Goal: Task Accomplishment & Management: Use online tool/utility

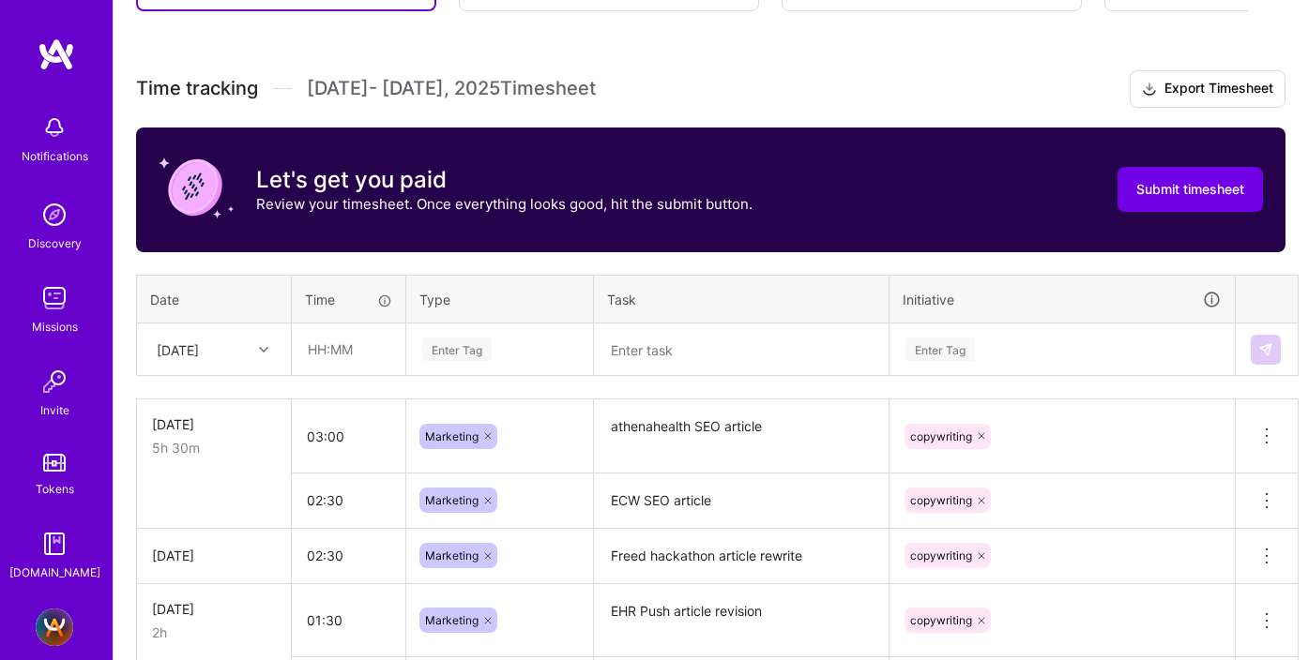
scroll to position [501, 0]
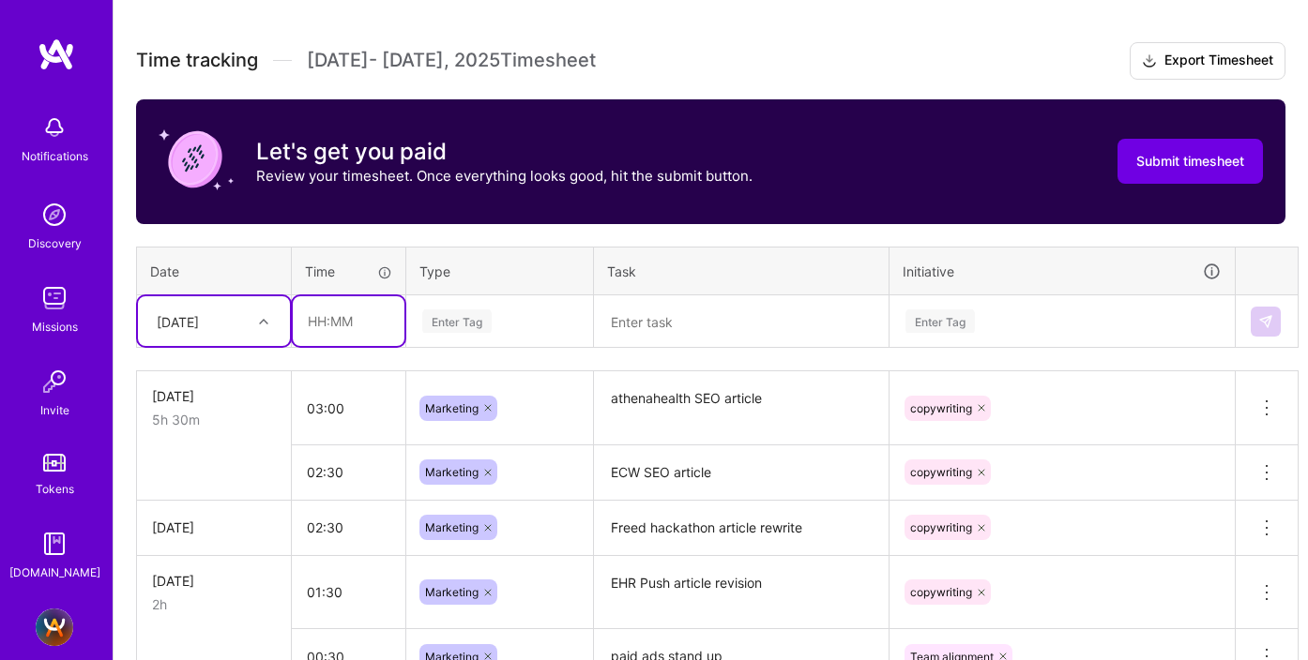
click at [328, 322] on input "text" at bounding box center [349, 321] width 112 height 50
type input "00:30"
click at [435, 320] on div "Enter Tag" at bounding box center [456, 321] width 69 height 29
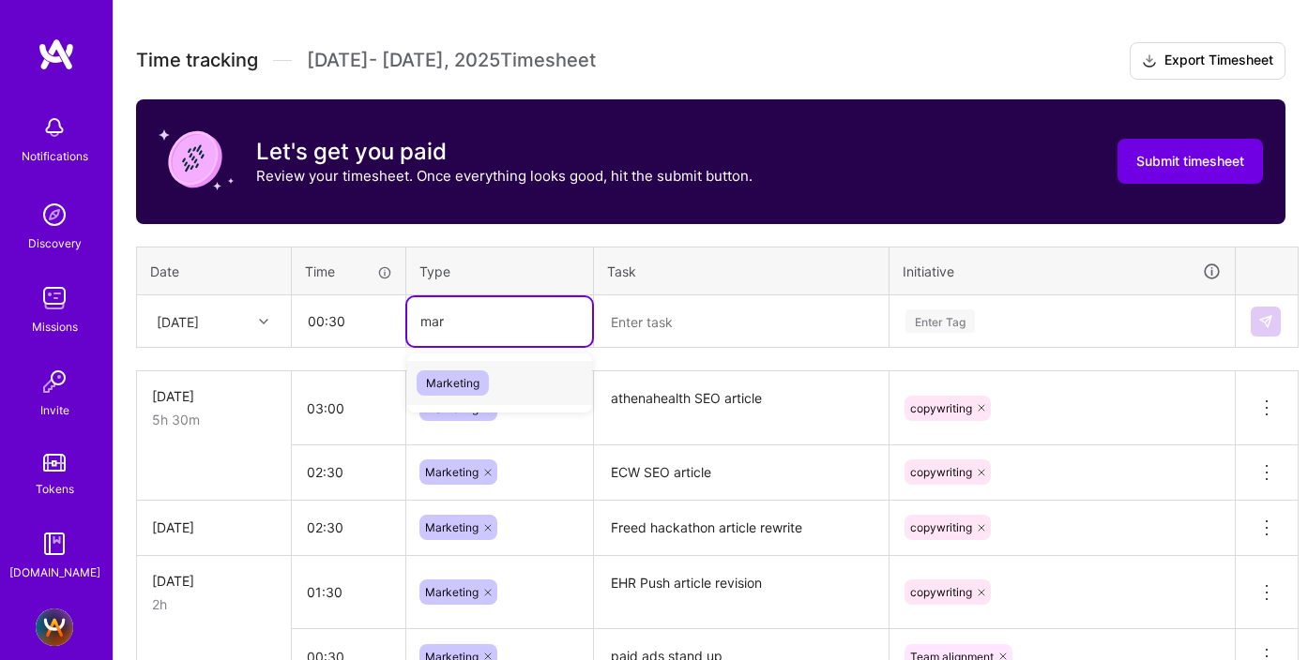
type input "mark"
click at [443, 384] on span "Marketing" at bounding box center [453, 383] width 72 height 25
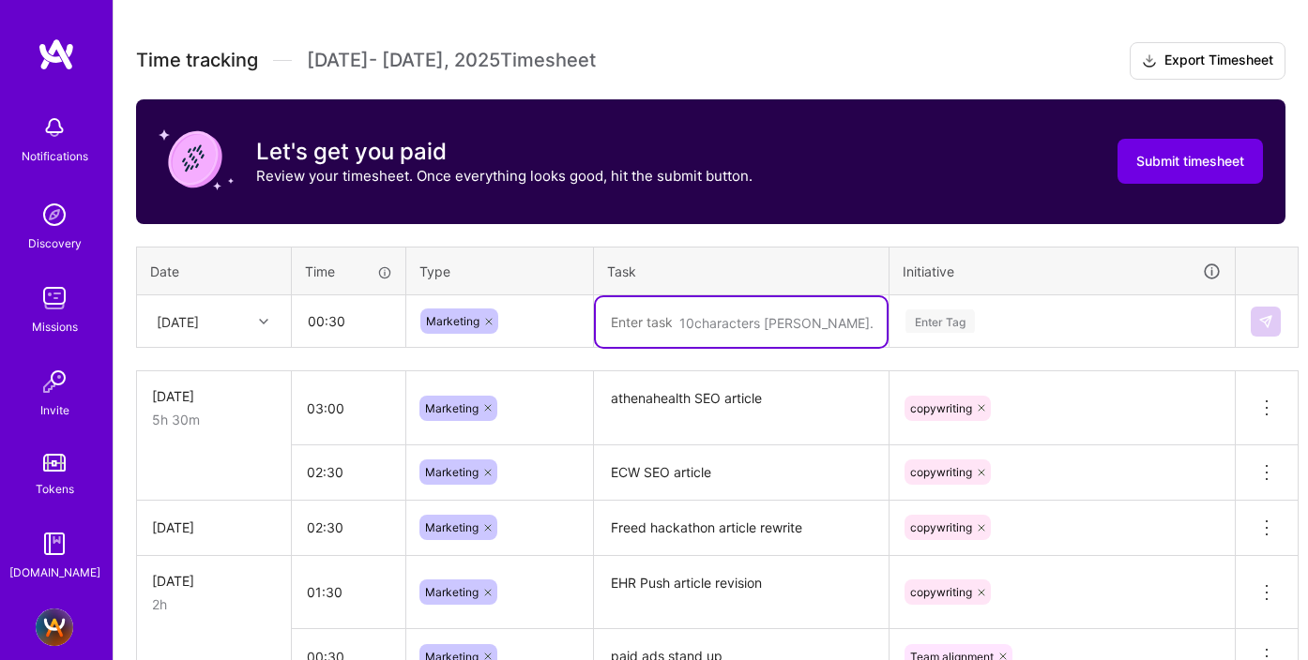
click at [629, 328] on textarea at bounding box center [741, 322] width 291 height 50
type textarea "creative team standup"
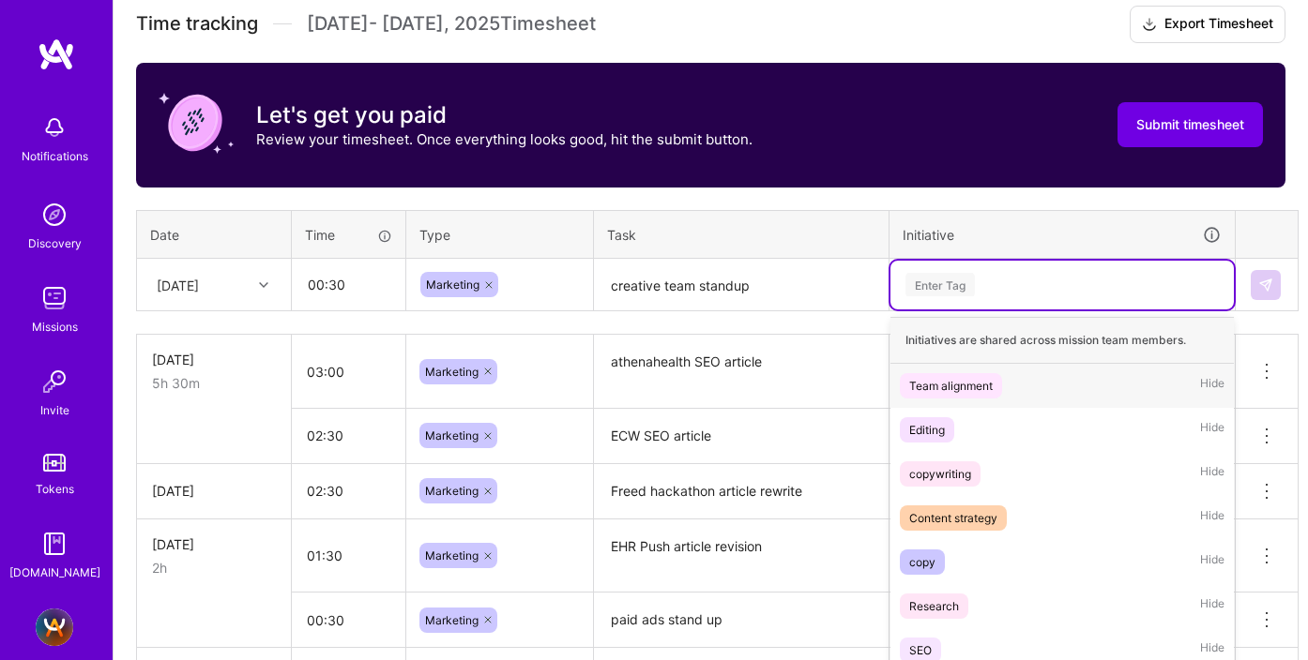
scroll to position [556, 0]
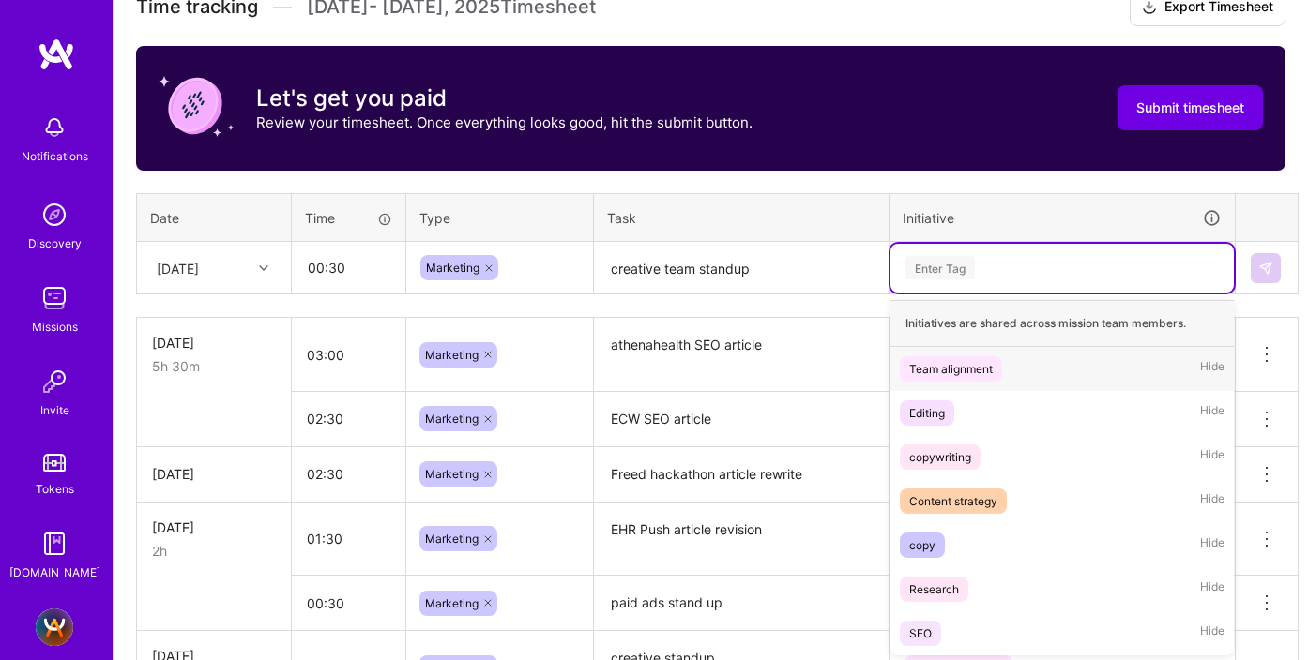
click at [929, 293] on div "option copywriting, selected. option Team alignment focused, 1 of 7. 7 results …" at bounding box center [1061, 268] width 343 height 49
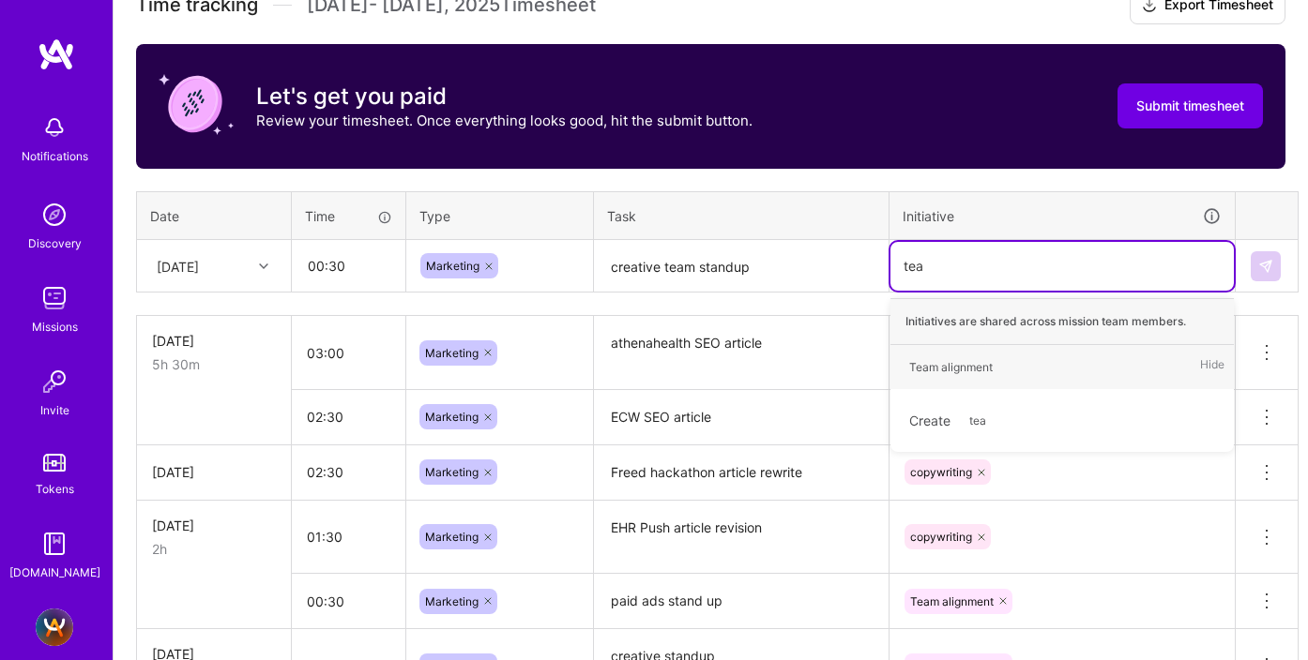
type input "team"
click at [935, 372] on div "Team alignment" at bounding box center [950, 367] width 83 height 20
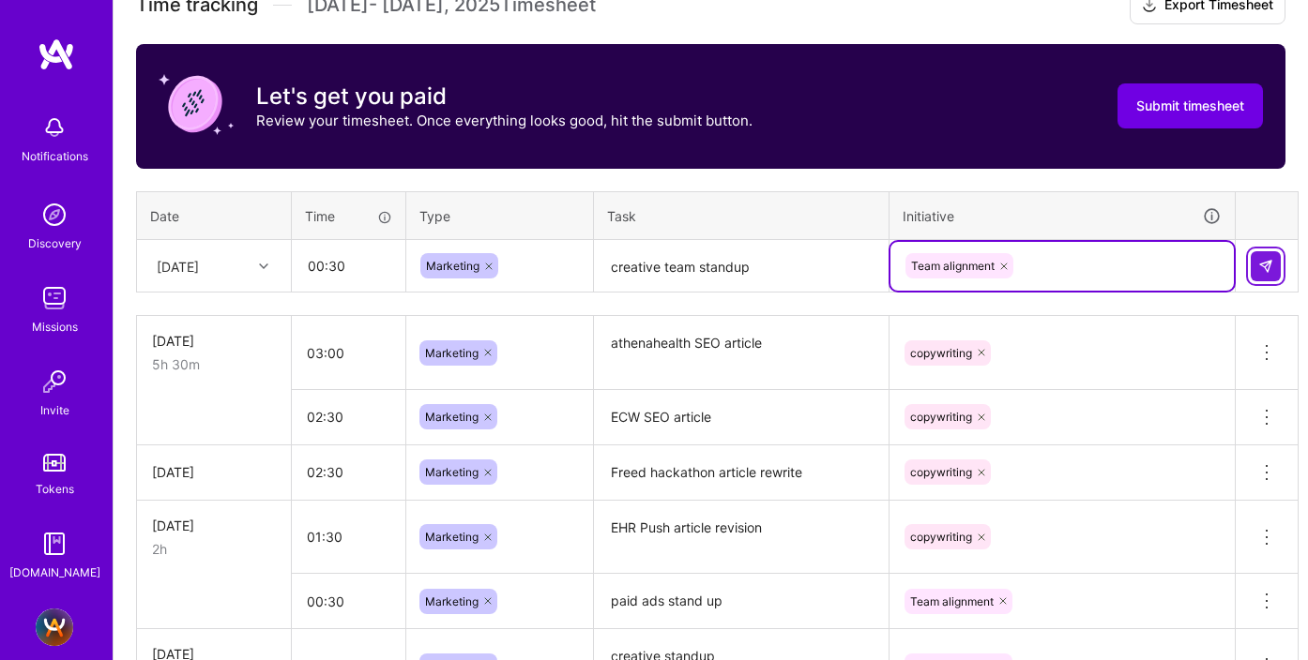
click at [1265, 269] on img at bounding box center [1265, 266] width 15 height 15
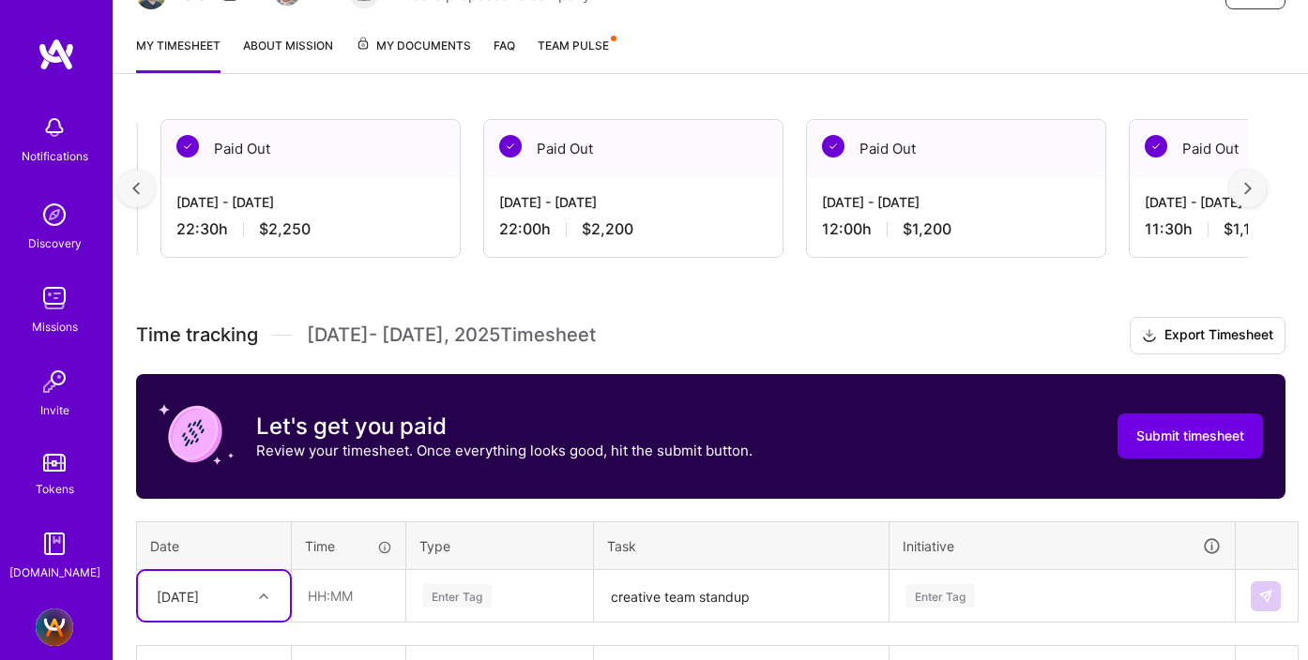
scroll to position [0, 946]
click at [1249, 170] on div at bounding box center [1248, 189] width 38 height 38
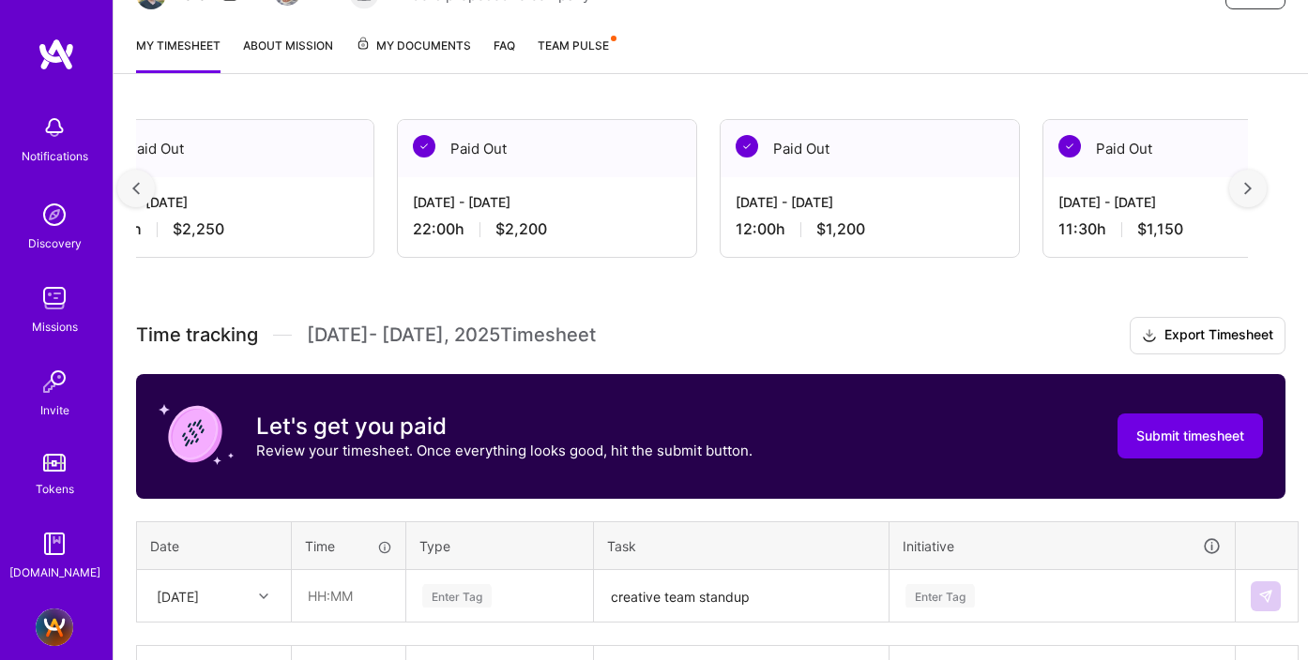
click at [1244, 188] on img at bounding box center [1248, 188] width 8 height 13
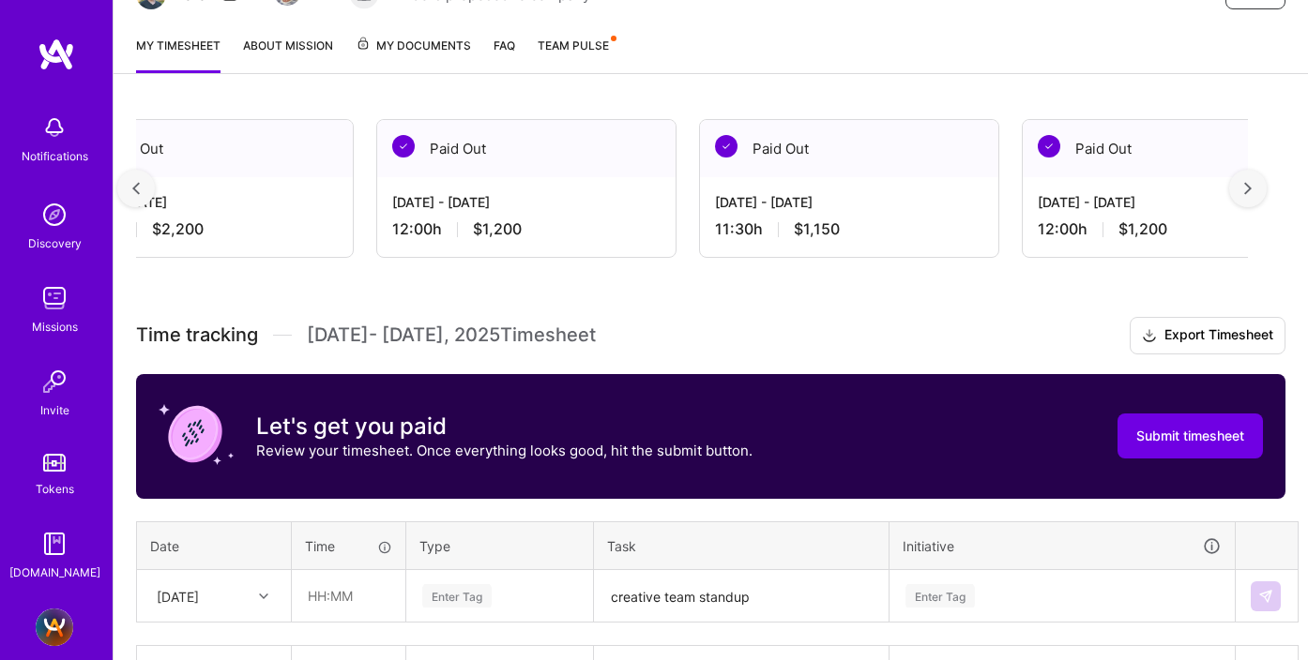
click at [1244, 188] on img at bounding box center [1248, 188] width 8 height 13
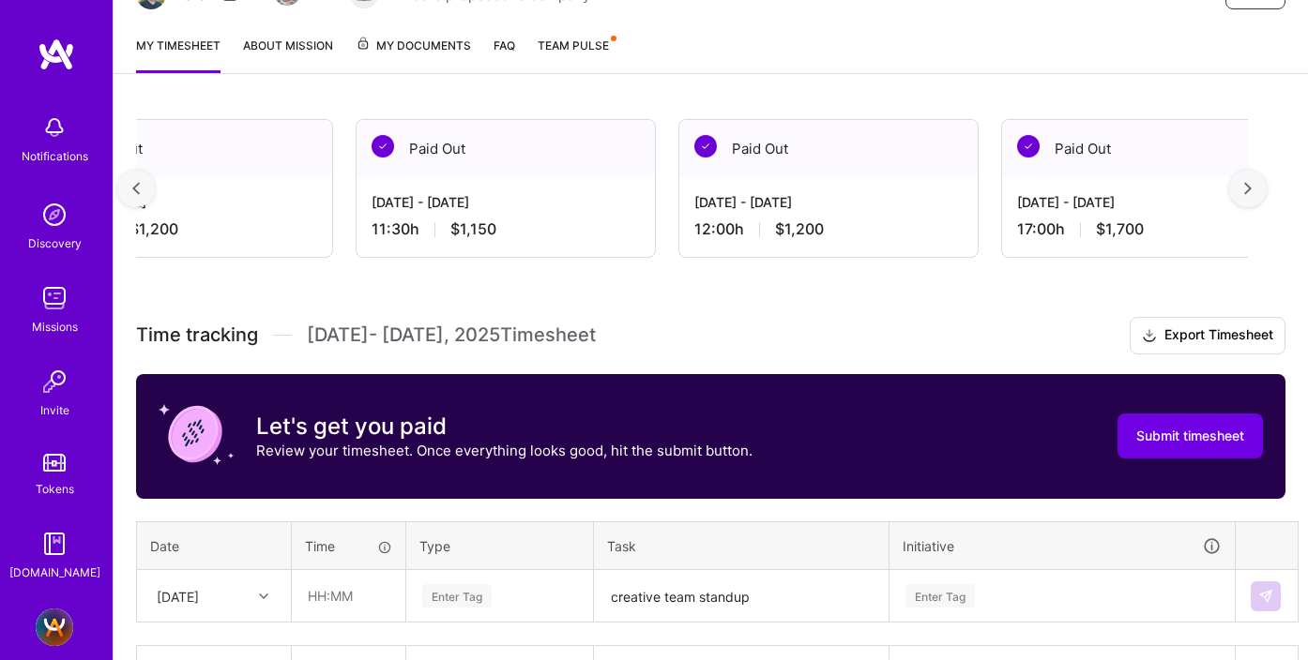
click at [1244, 188] on img at bounding box center [1248, 188] width 8 height 13
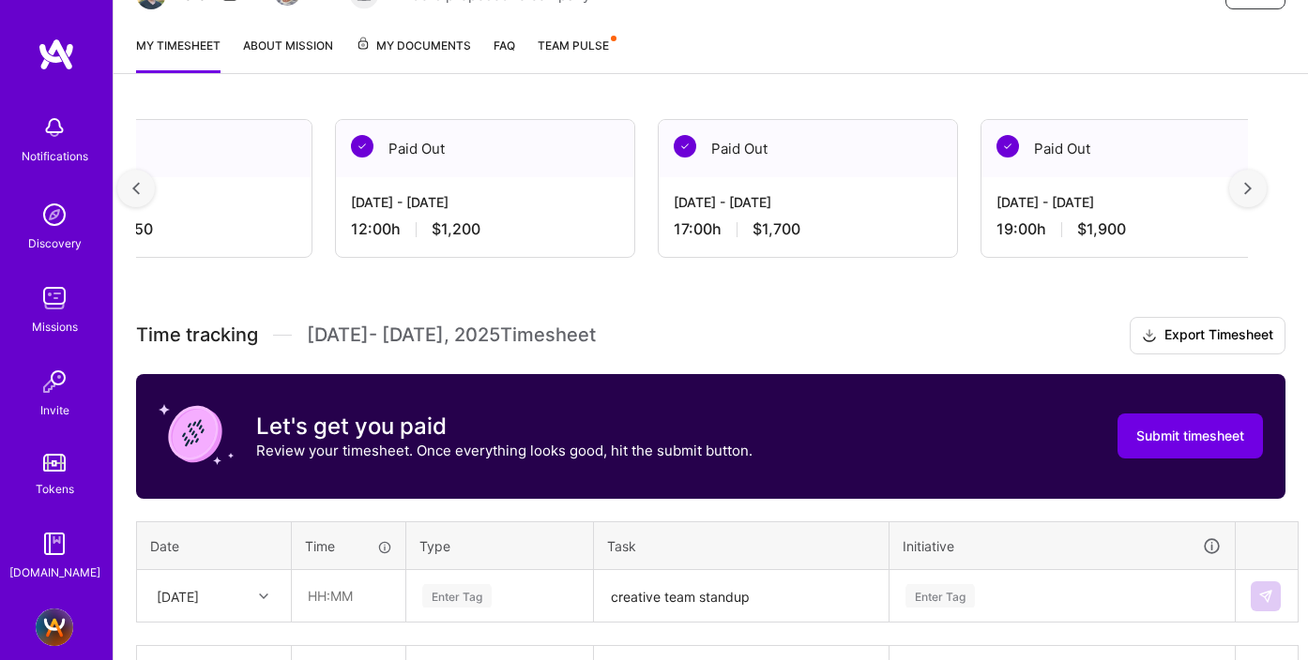
click at [1244, 188] on img at bounding box center [1248, 188] width 8 height 13
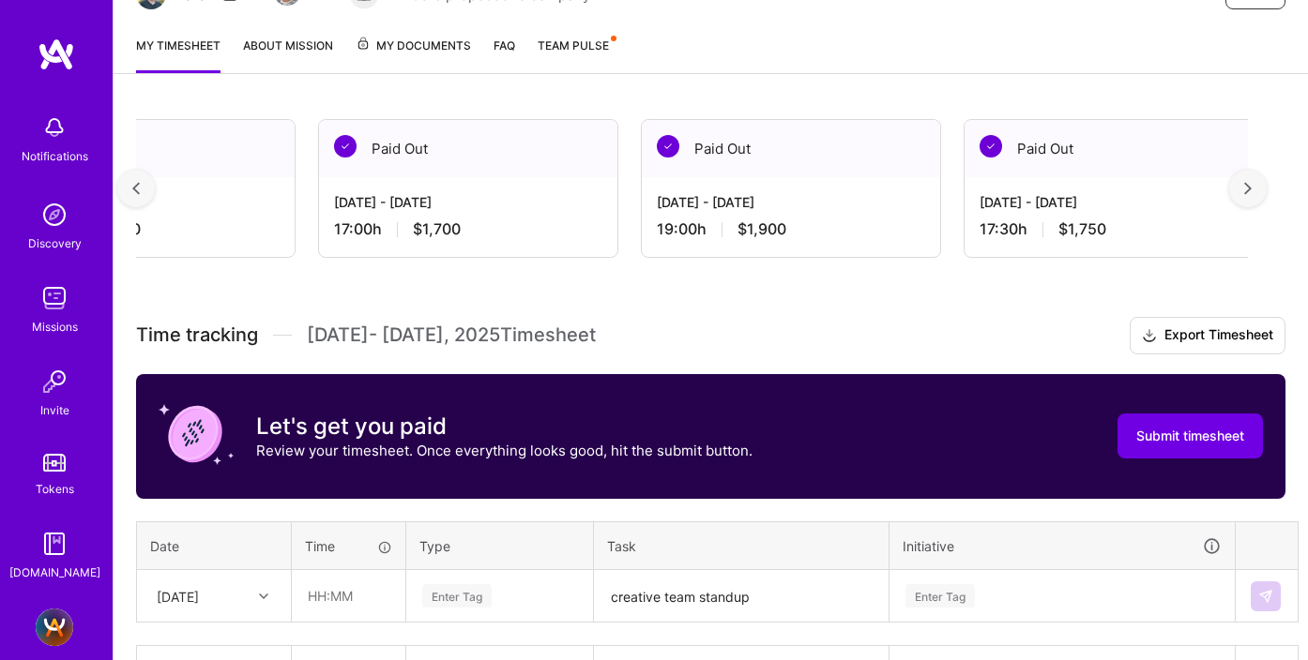
click at [1244, 188] on img at bounding box center [1248, 188] width 8 height 13
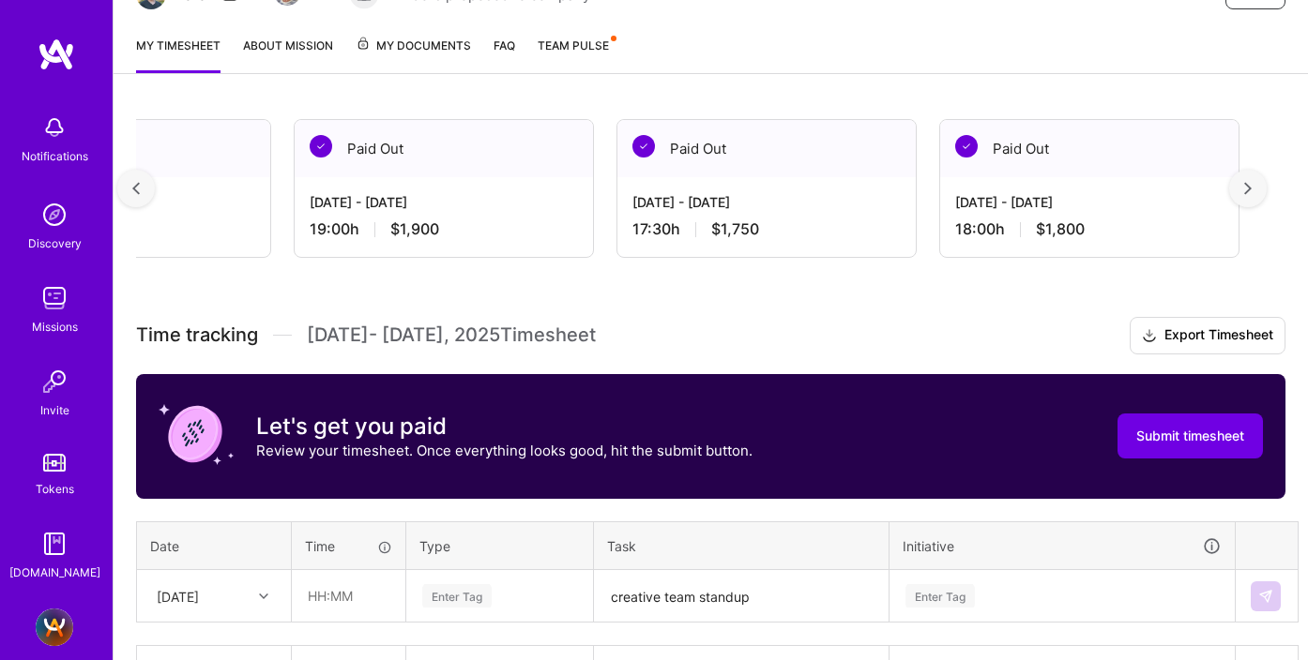
click at [1244, 188] on img at bounding box center [1248, 188] width 8 height 13
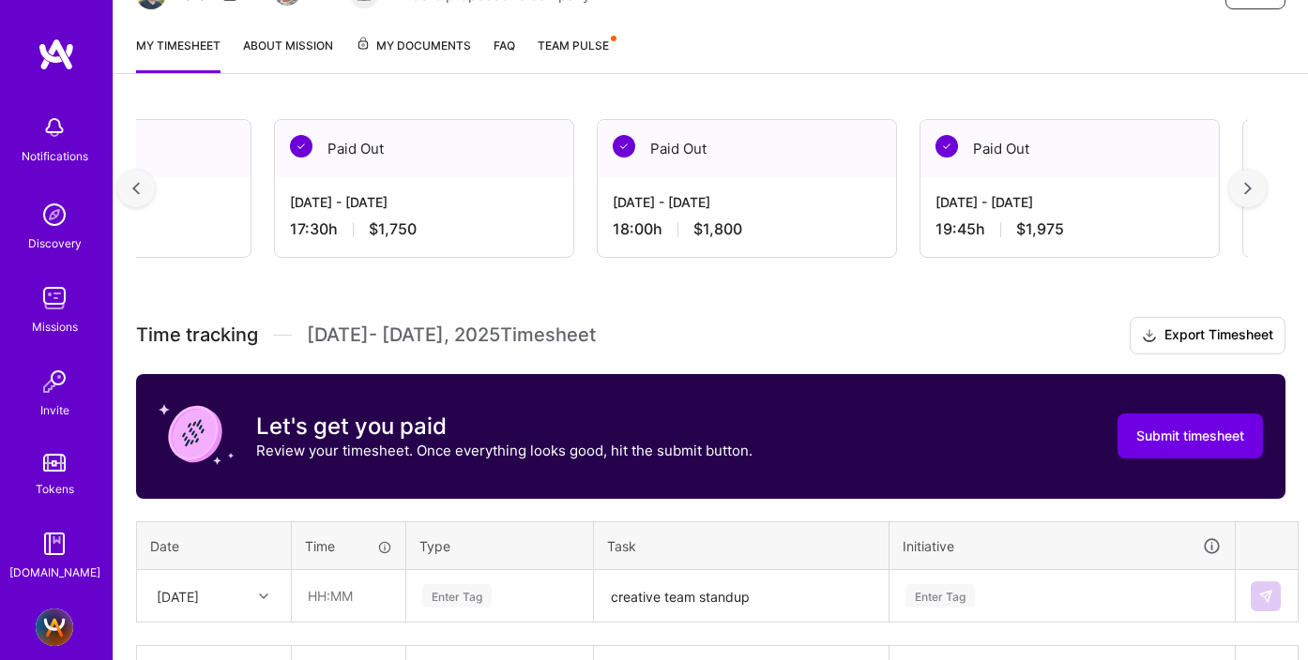
click at [1244, 188] on img at bounding box center [1248, 188] width 8 height 13
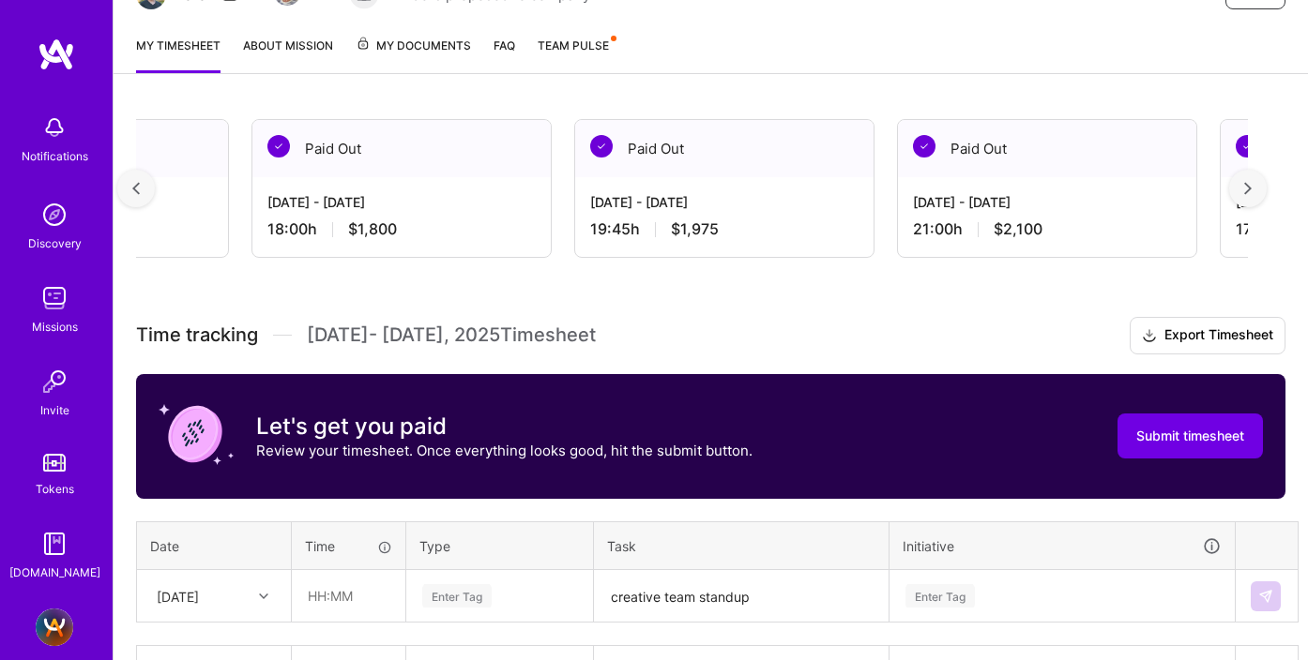
click at [1244, 188] on img at bounding box center [1248, 188] width 8 height 13
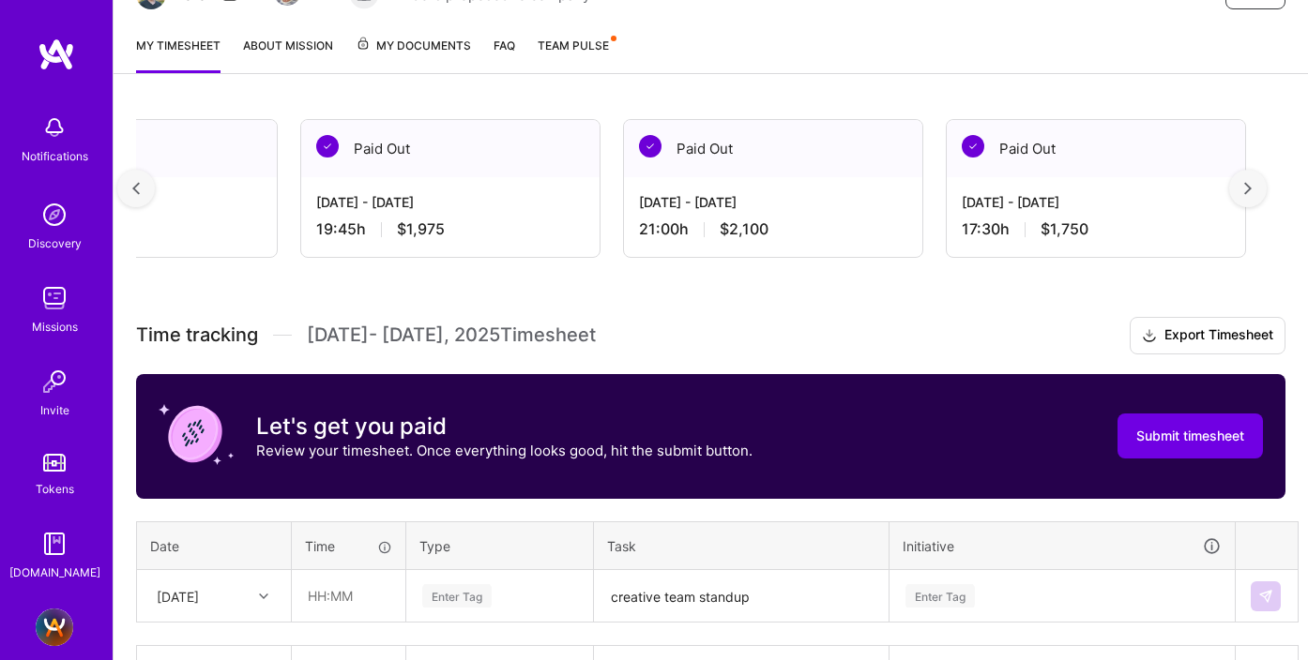
click at [1244, 188] on img at bounding box center [1248, 188] width 8 height 13
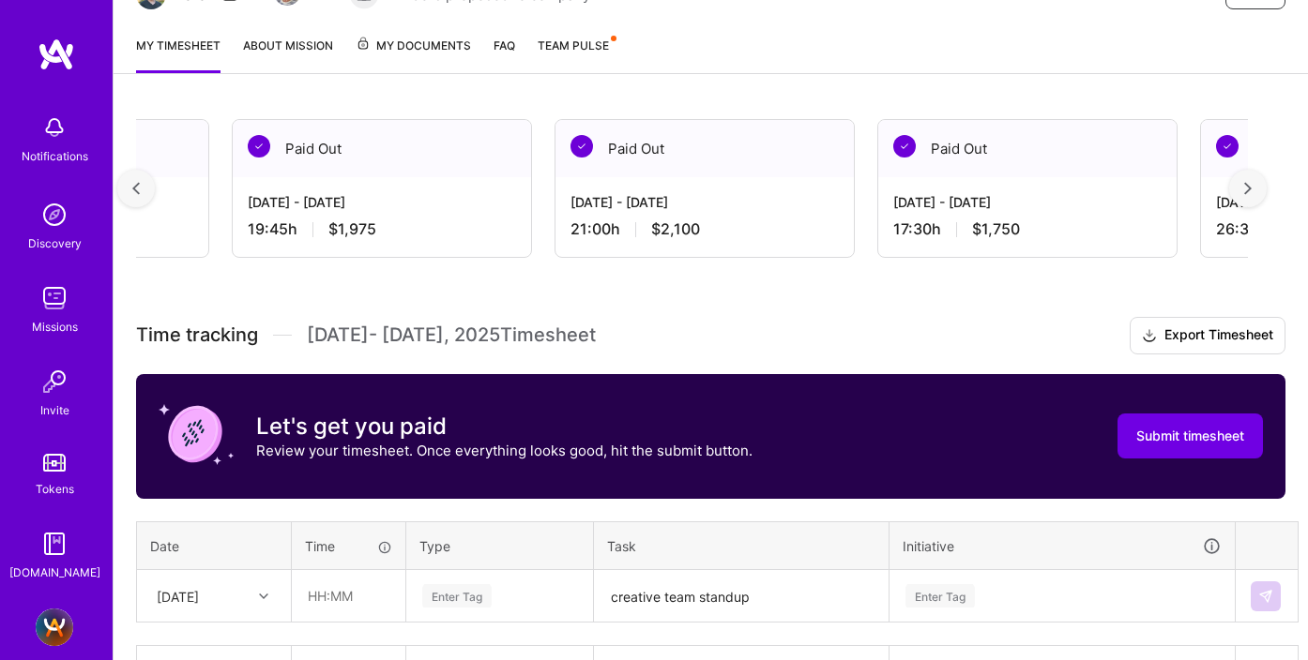
click at [1244, 188] on img at bounding box center [1248, 188] width 8 height 13
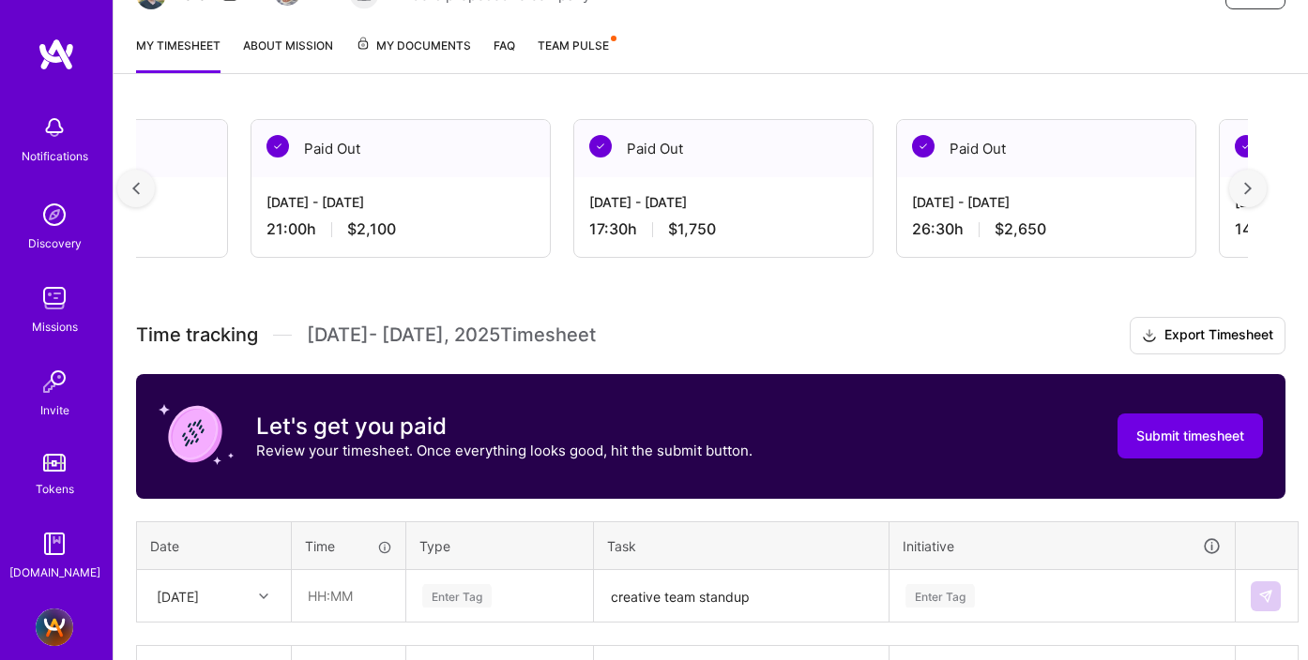
click at [1244, 188] on img at bounding box center [1248, 188] width 8 height 13
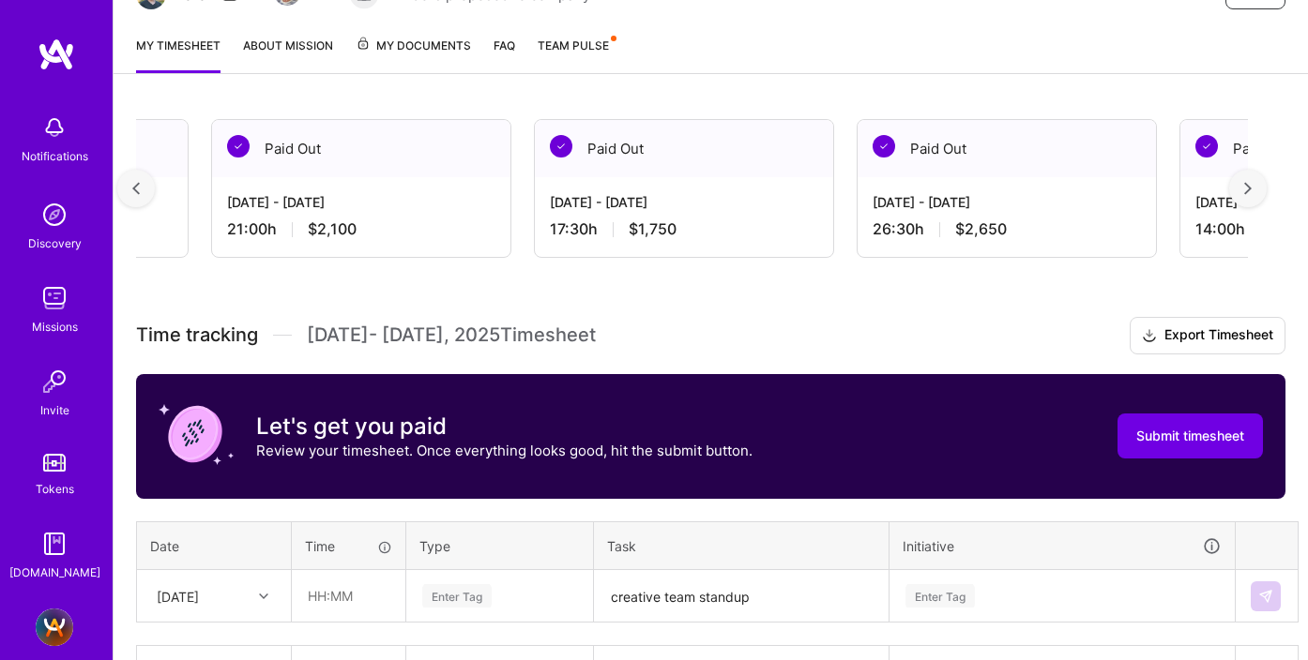
click at [1244, 188] on img at bounding box center [1248, 188] width 8 height 13
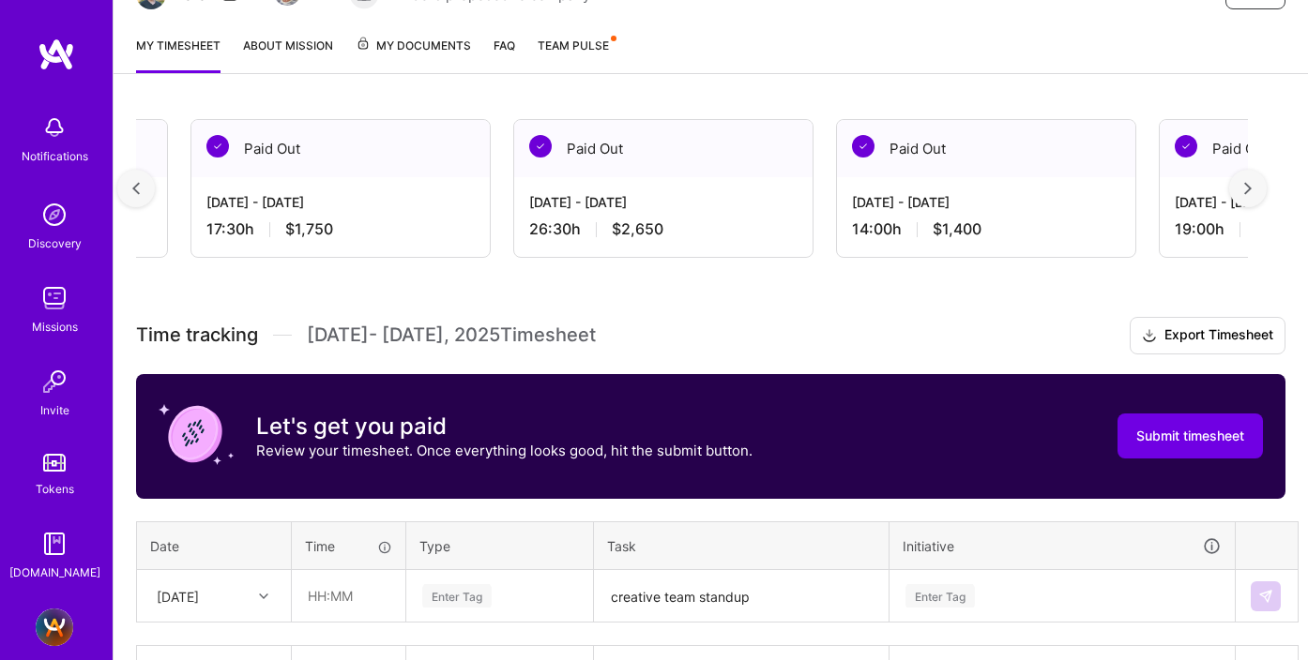
click at [1244, 188] on img at bounding box center [1248, 188] width 8 height 13
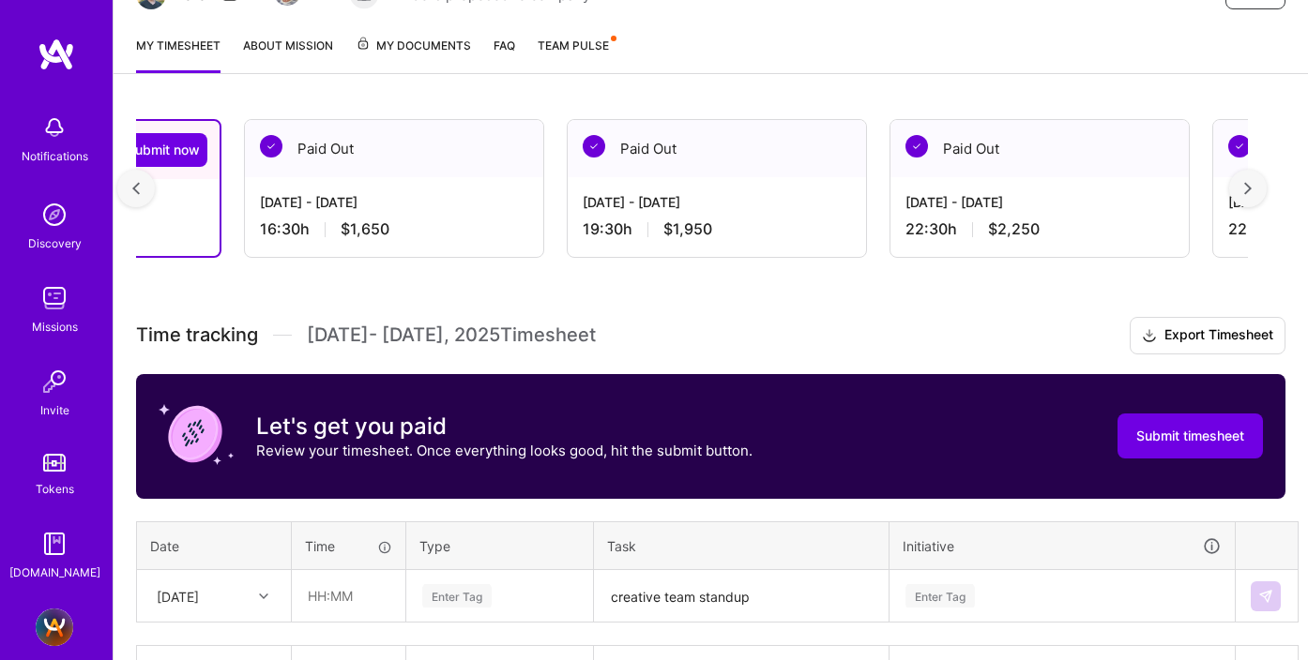
scroll to position [0, 203]
